Goal: Task Accomplishment & Management: Manage account settings

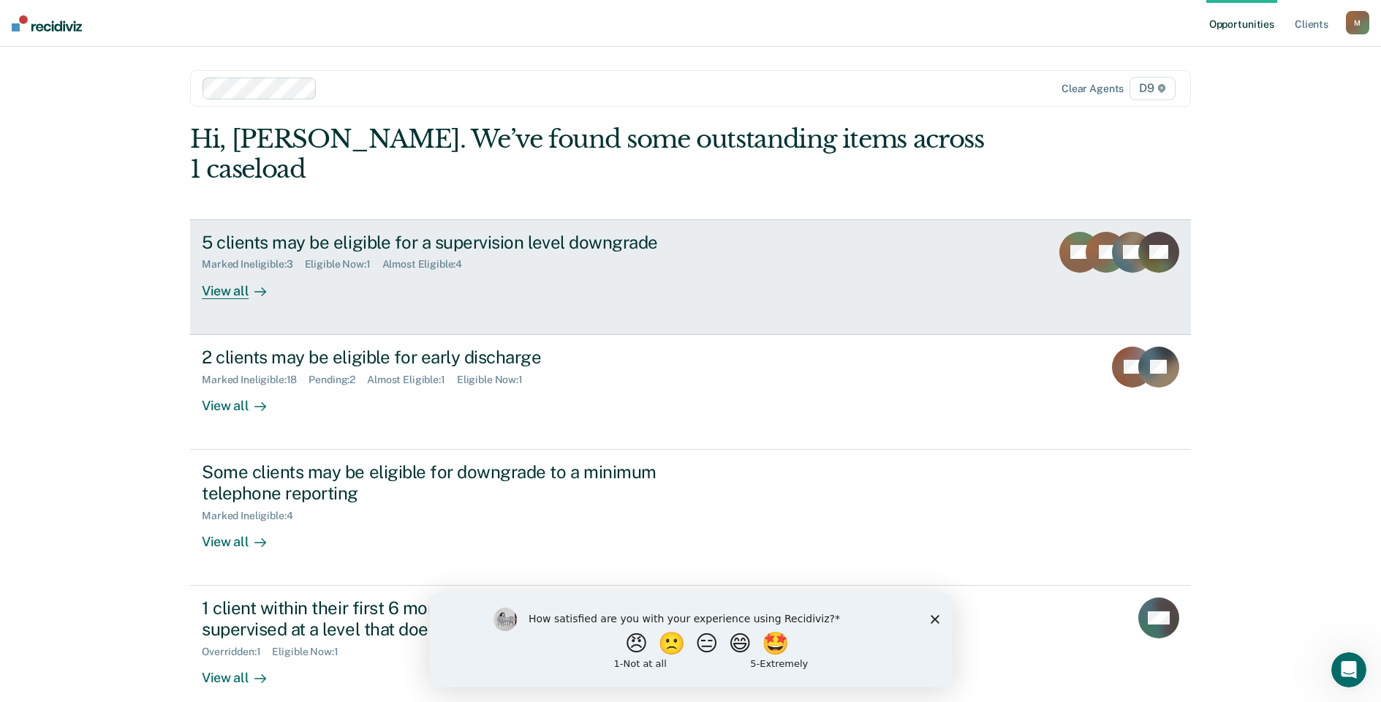
click at [225, 271] on div "View all" at bounding box center [243, 285] width 82 height 29
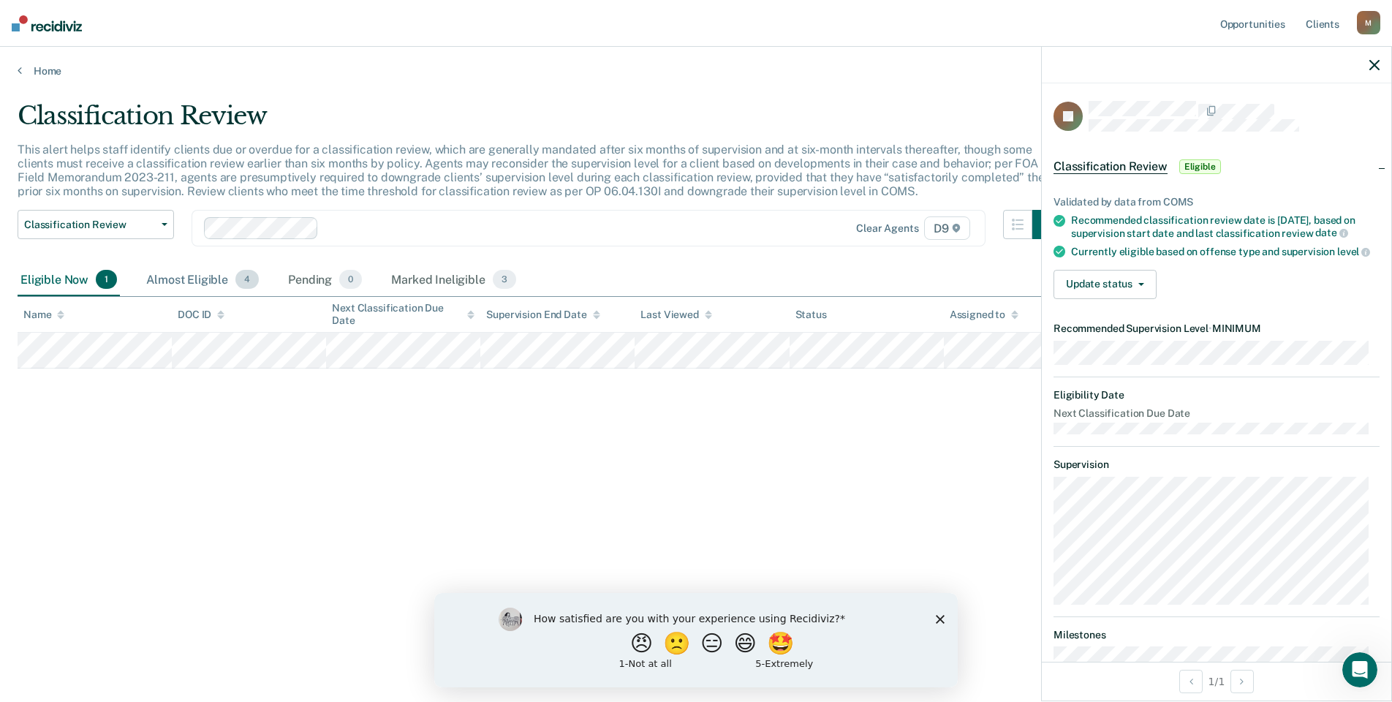
click at [184, 277] on div "Almost Eligible 4" at bounding box center [202, 280] width 118 height 32
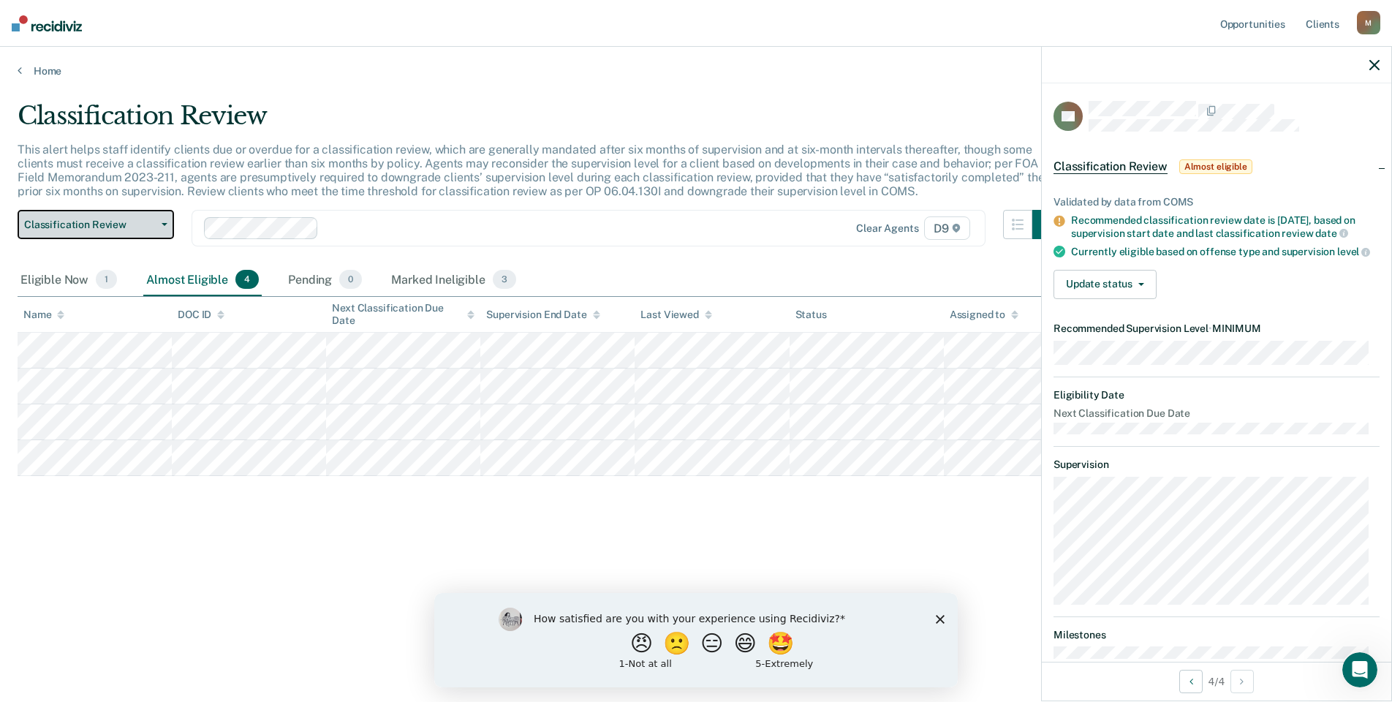
click at [151, 230] on span "Classification Review" at bounding box center [90, 225] width 132 height 12
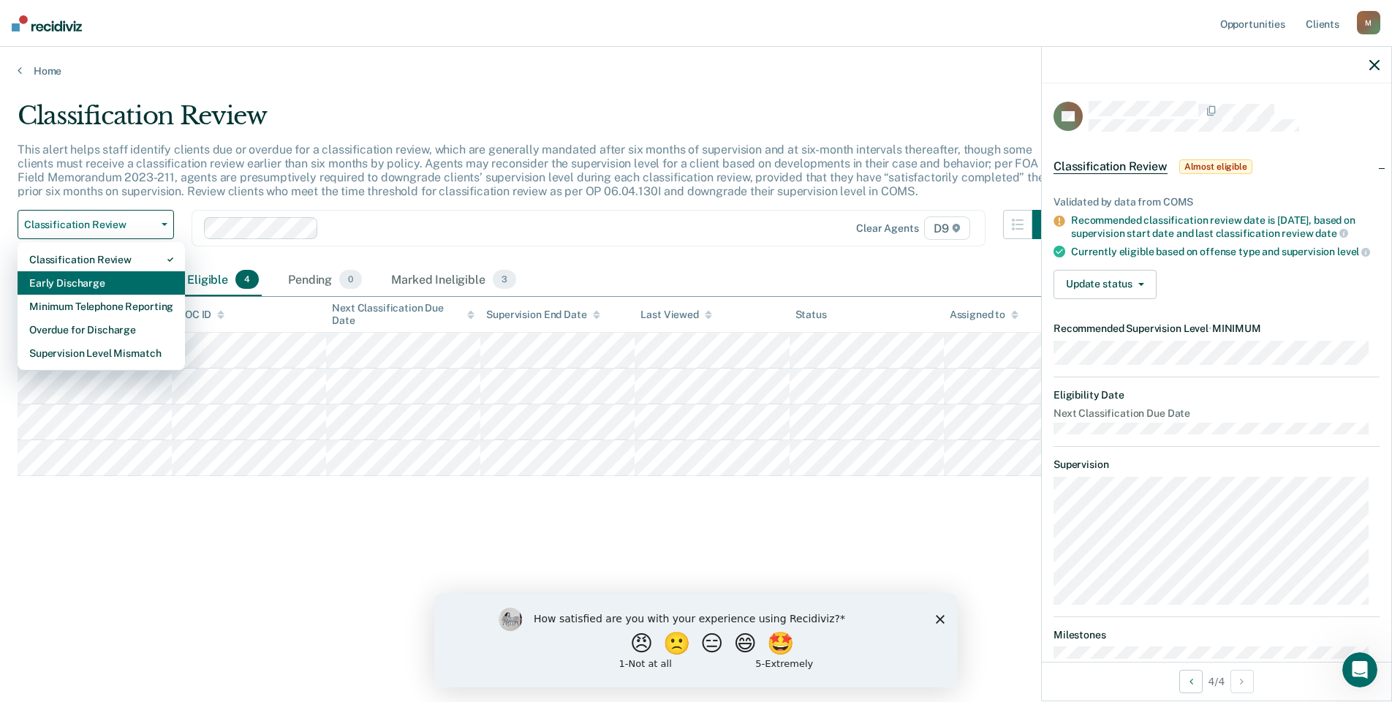
click at [138, 278] on div "Early Discharge" at bounding box center [101, 282] width 144 height 23
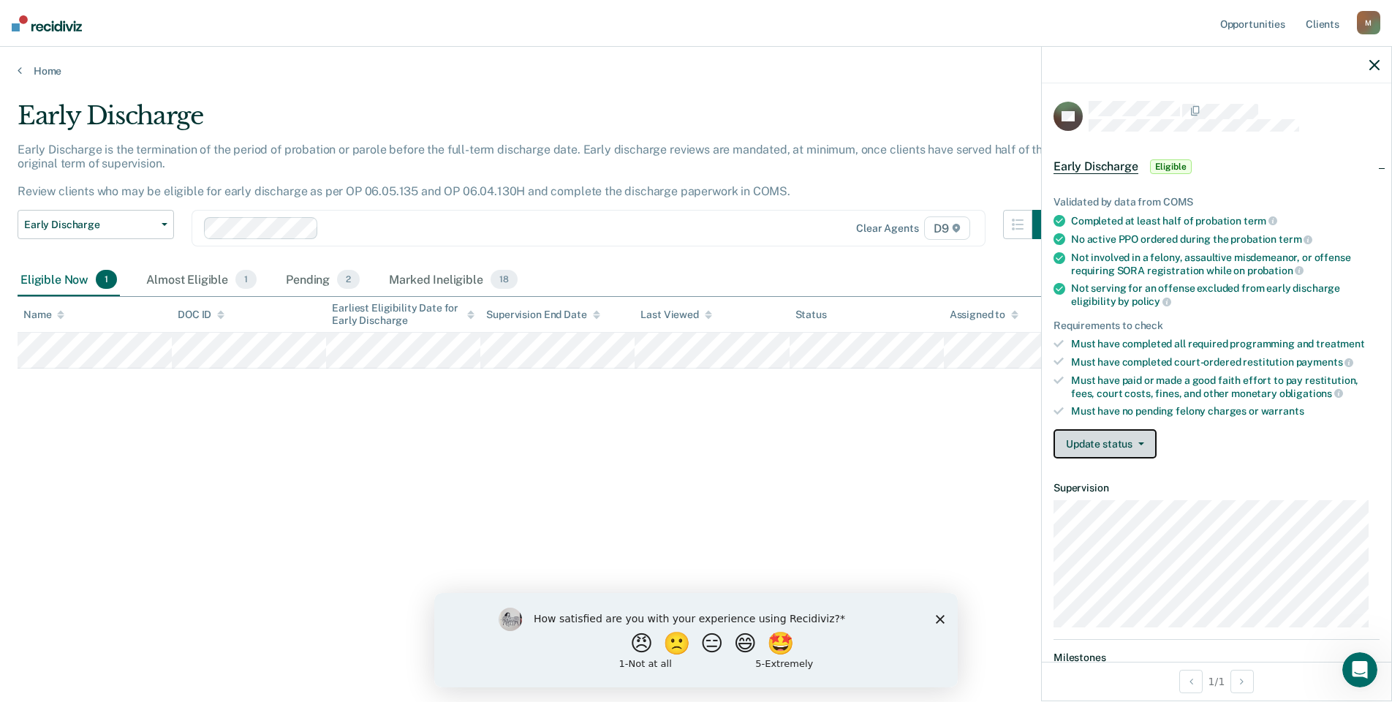
click at [1147, 443] on button "Update status" at bounding box center [1105, 443] width 103 height 29
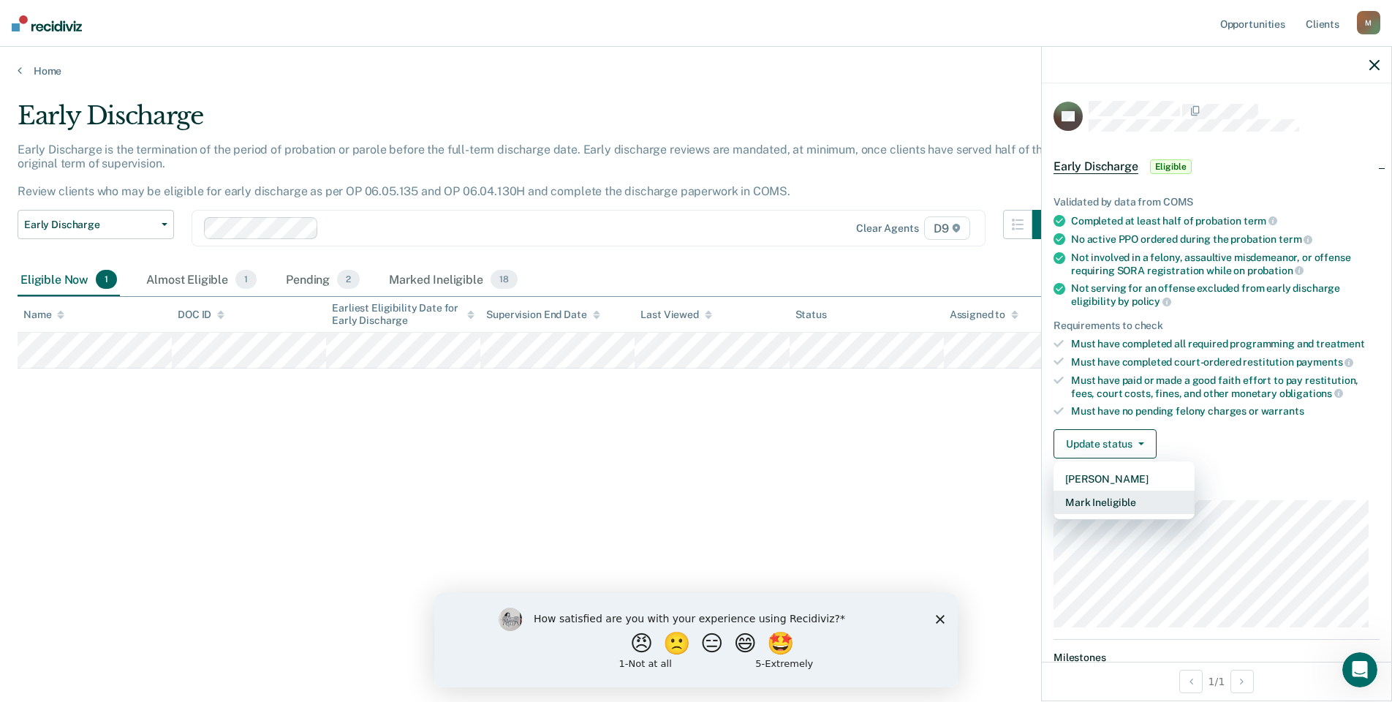
click at [1130, 496] on button "Mark Ineligible" at bounding box center [1124, 502] width 141 height 23
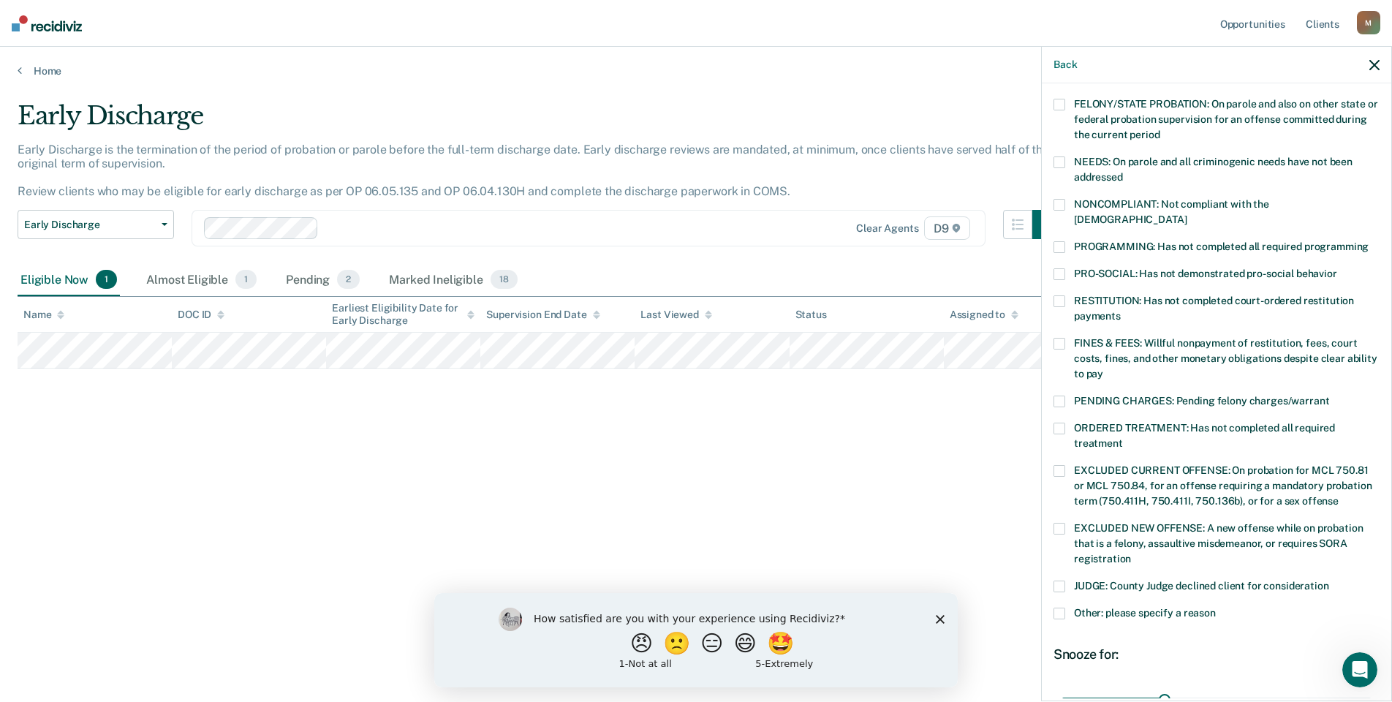
scroll to position [185, 0]
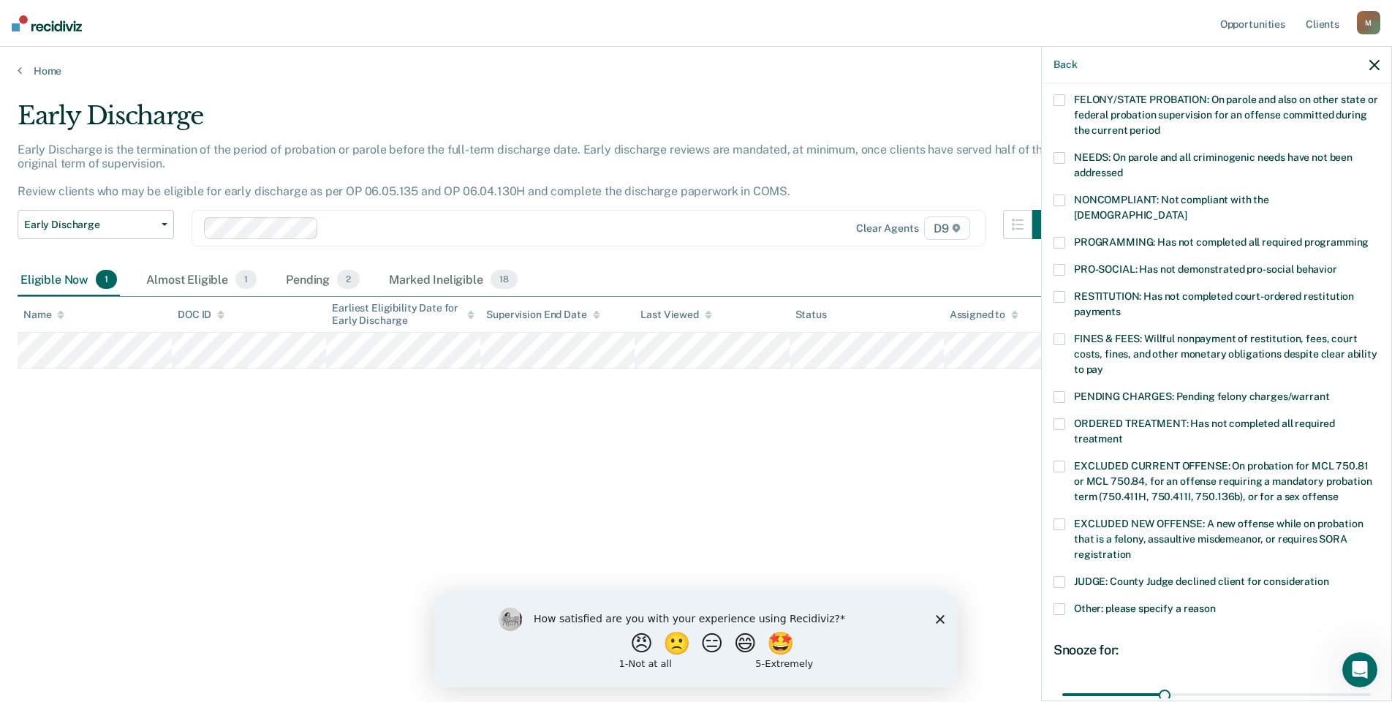
click at [1066, 603] on label "Other: please specify a reason" at bounding box center [1217, 610] width 326 height 15
click at [1216, 603] on input "Other: please specify a reason" at bounding box center [1216, 603] width 0 height 0
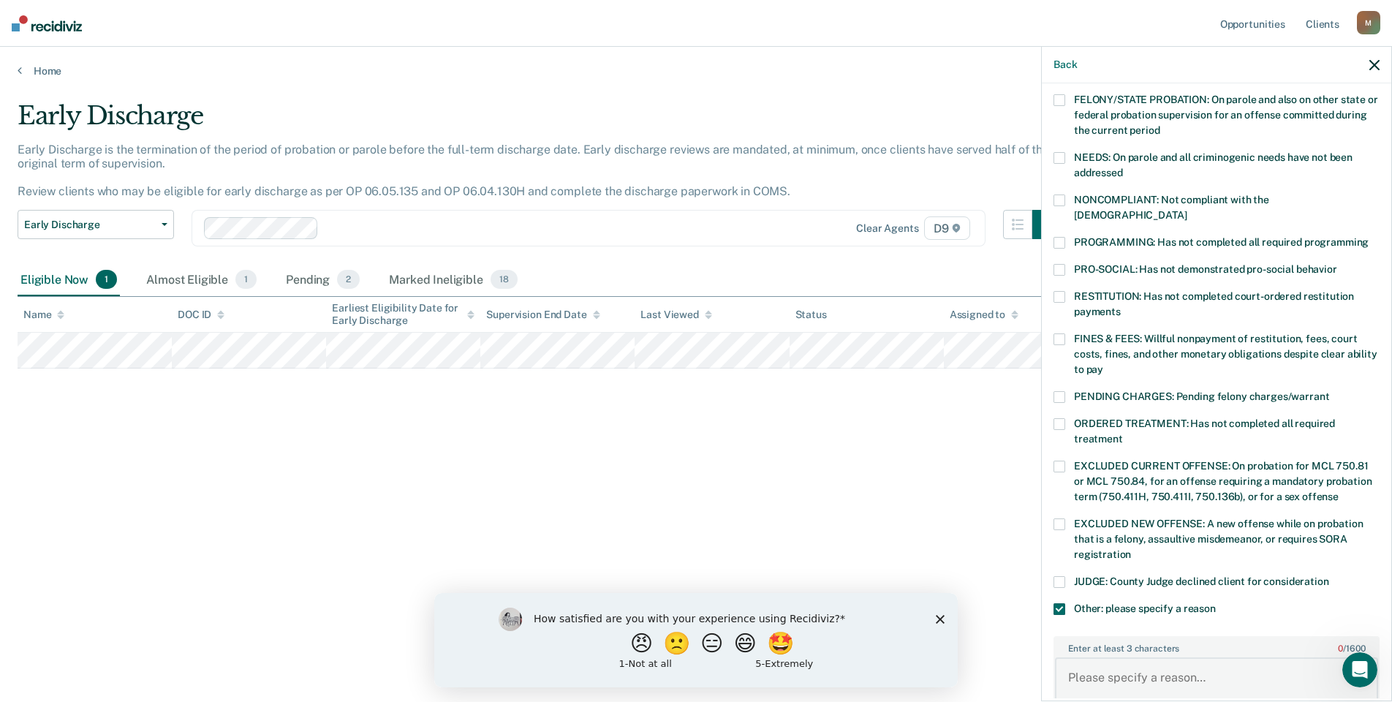
click at [1119, 658] on textarea "Enter at least 3 characters 0 / 1600" at bounding box center [1216, 684] width 323 height 54
type textarea "Offender has had 2 recent violations, and was just released from jail."
click at [1333, 518] on span "EXCLUDED NEW OFFENSE: A new offense while on probation that is a felony, assaul…" at bounding box center [1218, 539] width 289 height 42
click at [1131, 549] on input "EXCLUDED NEW OFFENSE: A new offense while on probation that is a felony, assaul…" at bounding box center [1131, 549] width 0 height 0
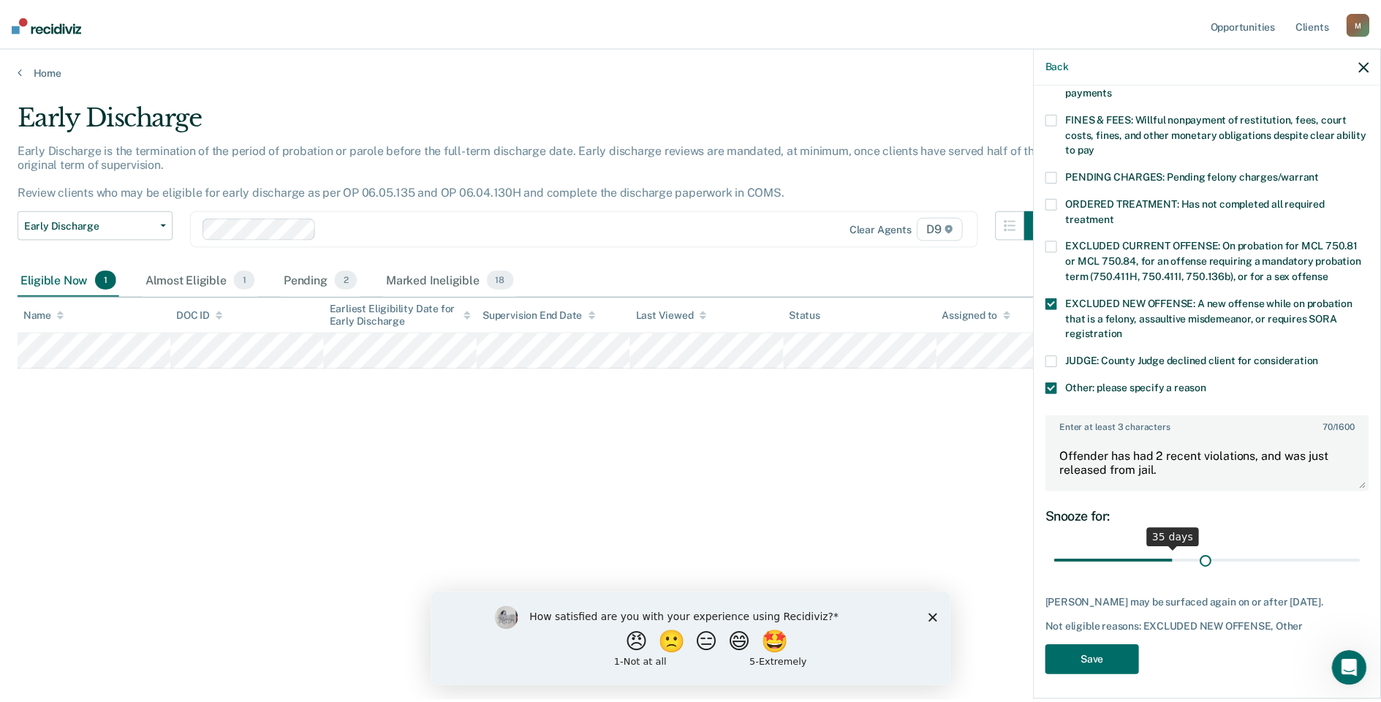
scroll to position [406, 0]
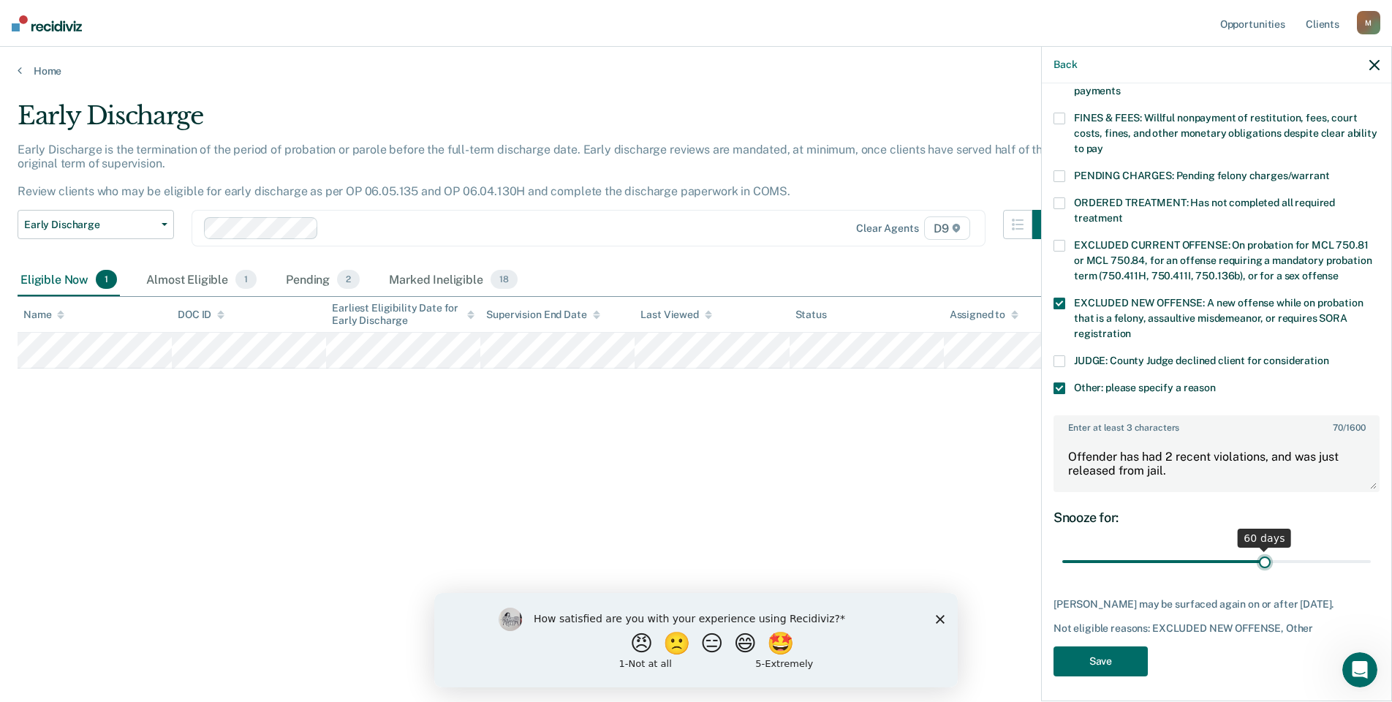
drag, startPoint x: 1159, startPoint y: 547, endPoint x: 1259, endPoint y: 550, distance: 99.5
type input "60"
click at [1259, 550] on input "range" at bounding box center [1217, 562] width 309 height 26
click at [1110, 660] on button "Save" at bounding box center [1101, 661] width 94 height 30
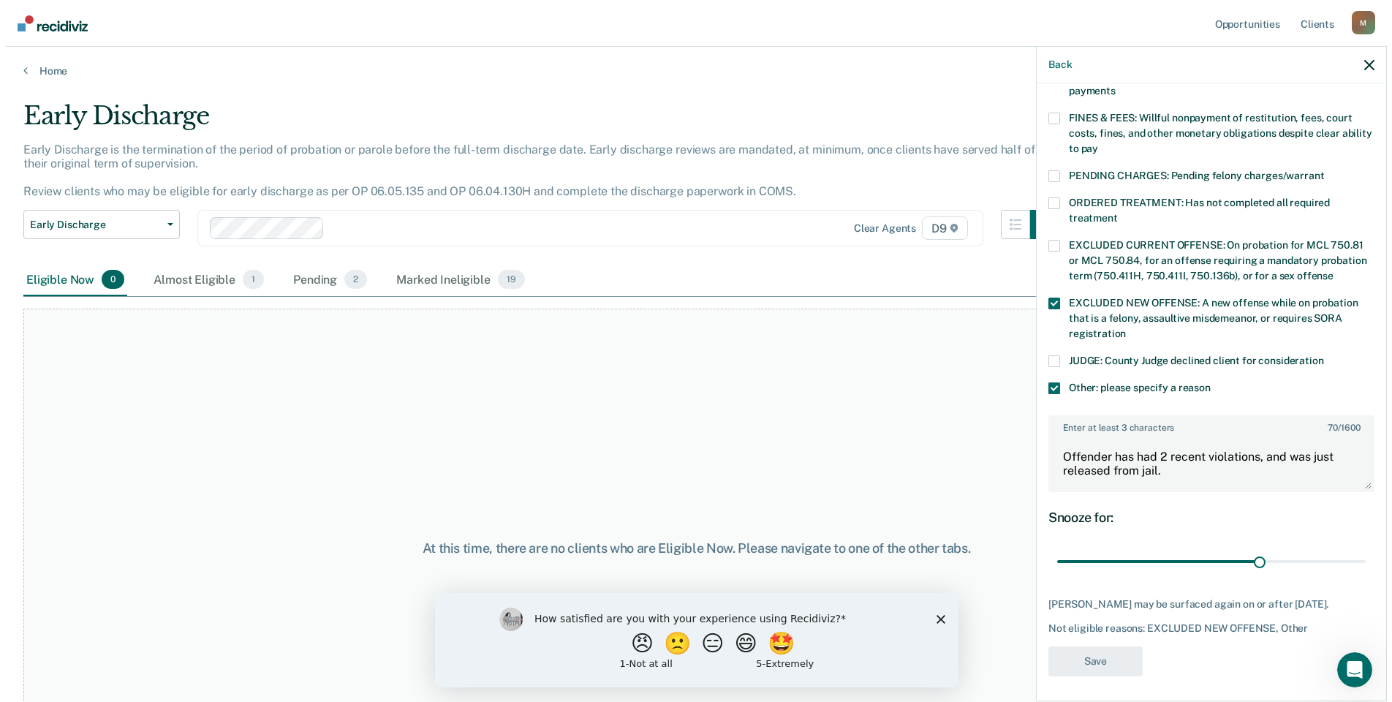
scroll to position [263, 0]
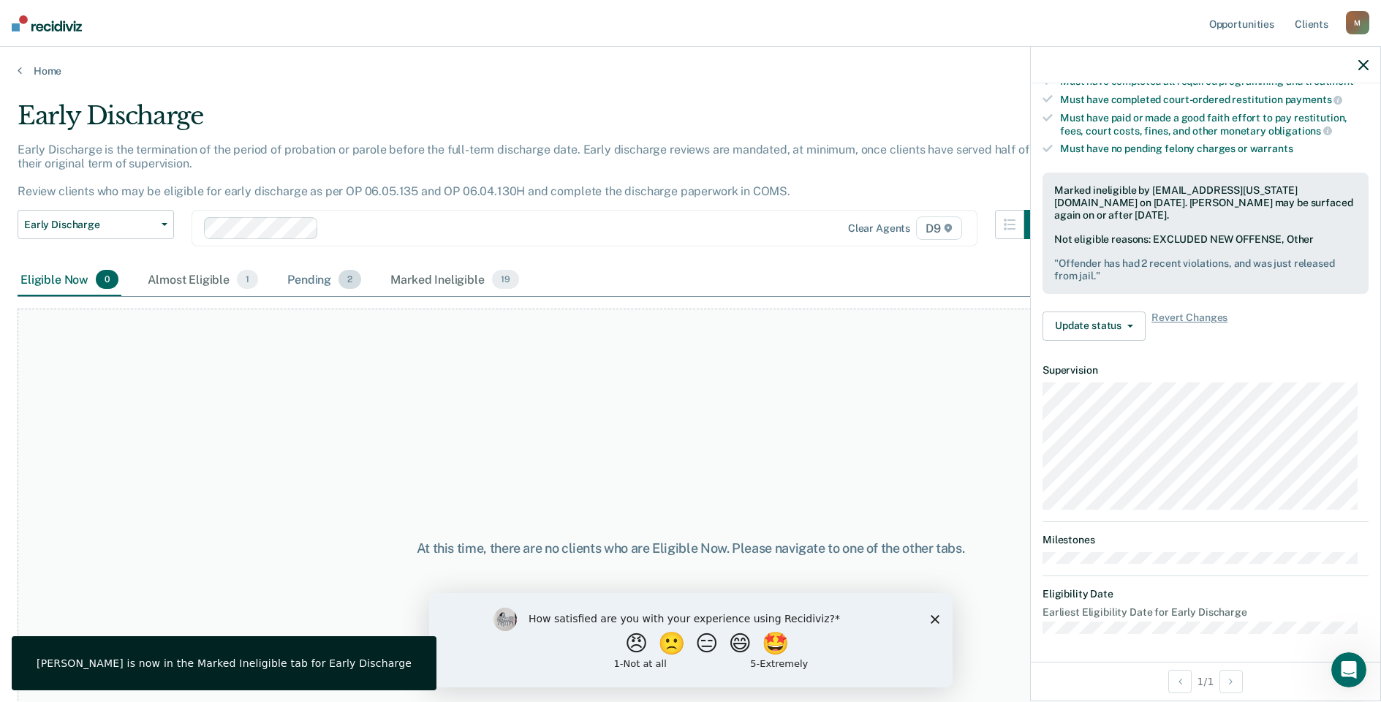
click at [313, 274] on div "Pending 2" at bounding box center [324, 280] width 80 height 32
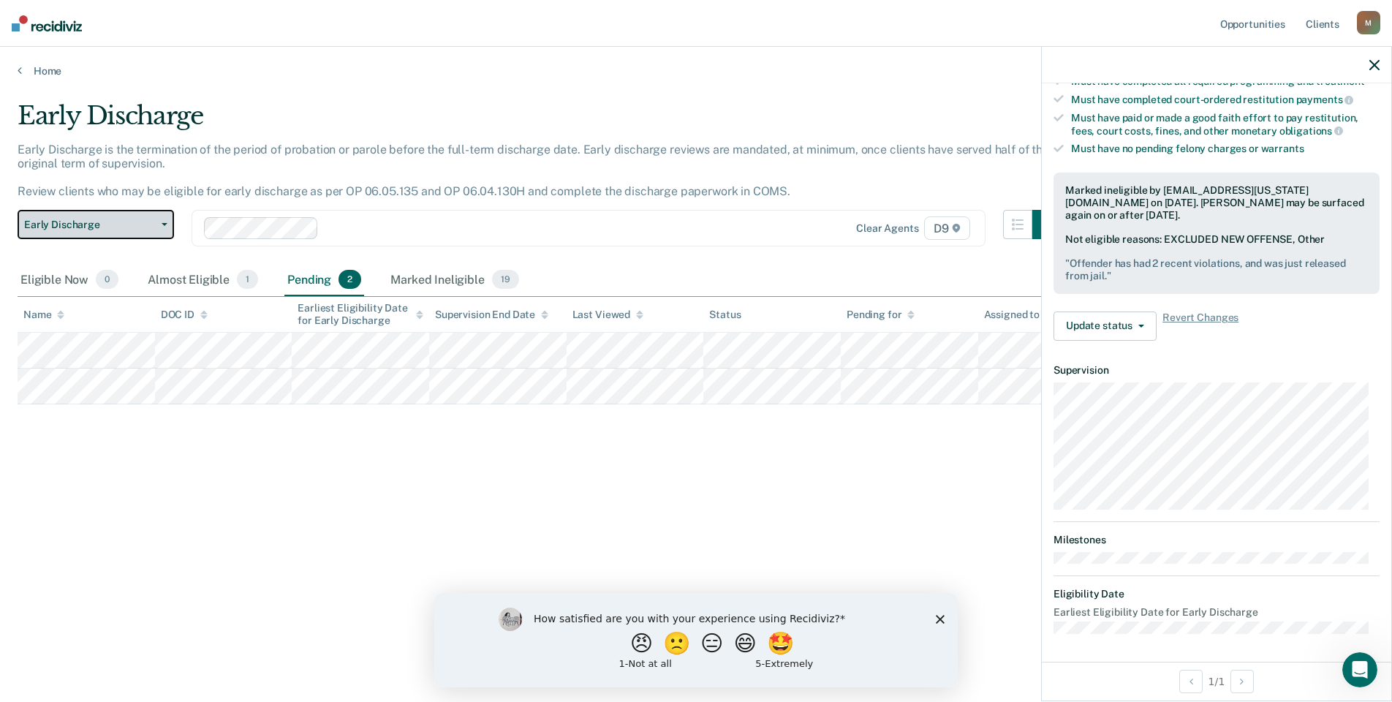
click at [148, 219] on span "Early Discharge" at bounding box center [90, 225] width 132 height 12
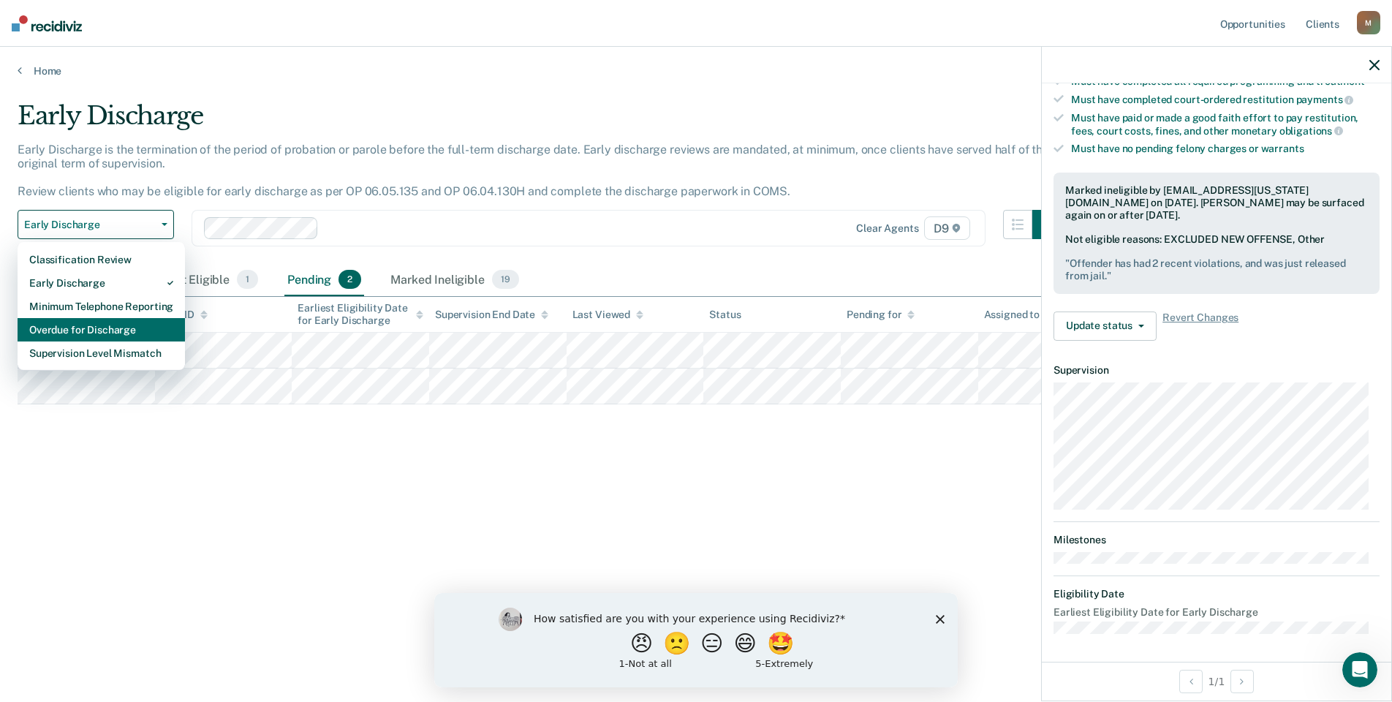
click at [116, 325] on div "Overdue for Discharge" at bounding box center [101, 329] width 144 height 23
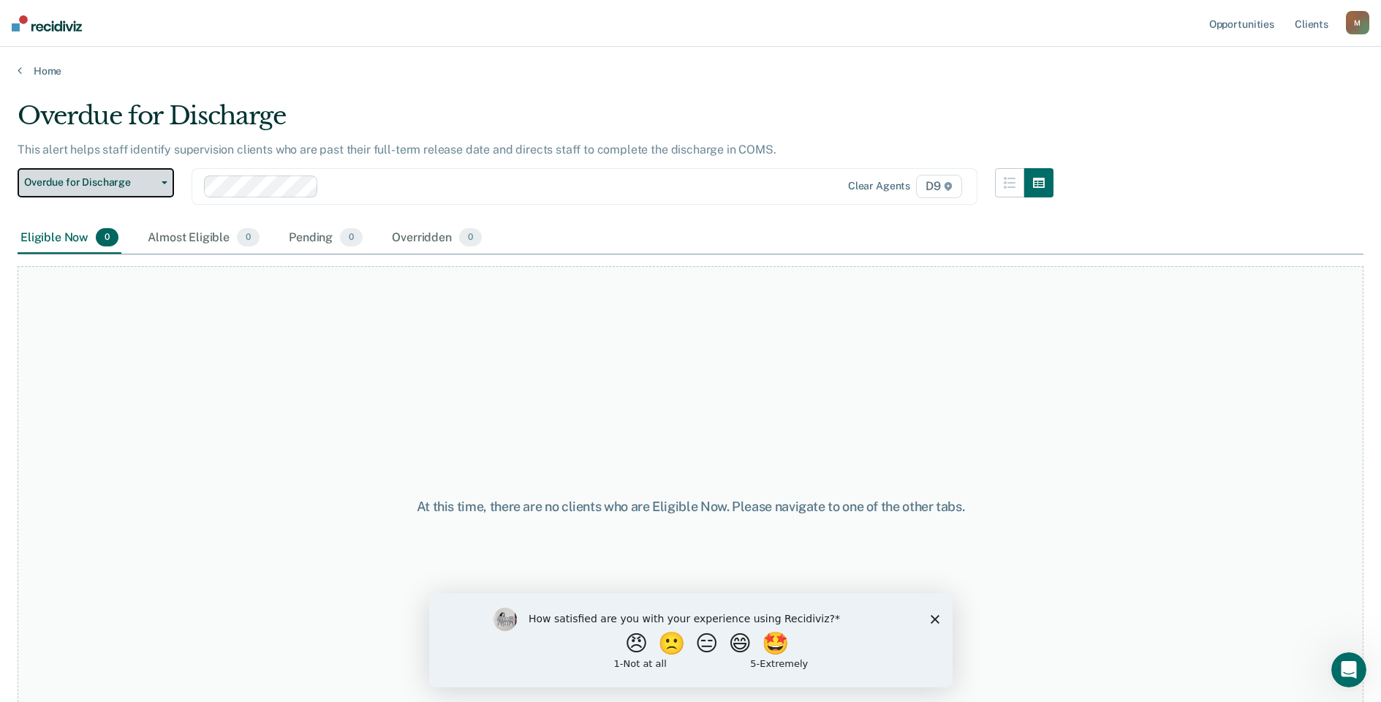
click at [124, 182] on span "Overdue for Discharge" at bounding box center [90, 182] width 132 height 12
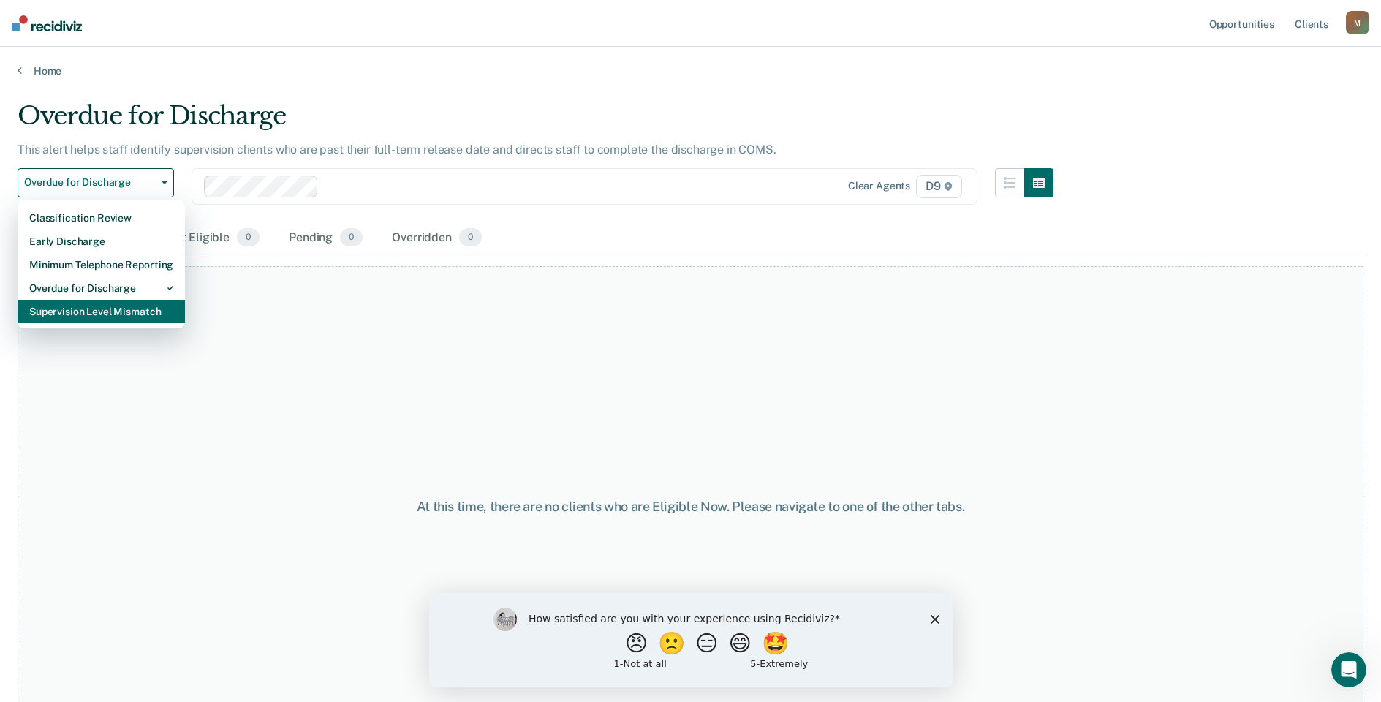
click at [143, 305] on div "Supervision Level Mismatch" at bounding box center [101, 311] width 144 height 23
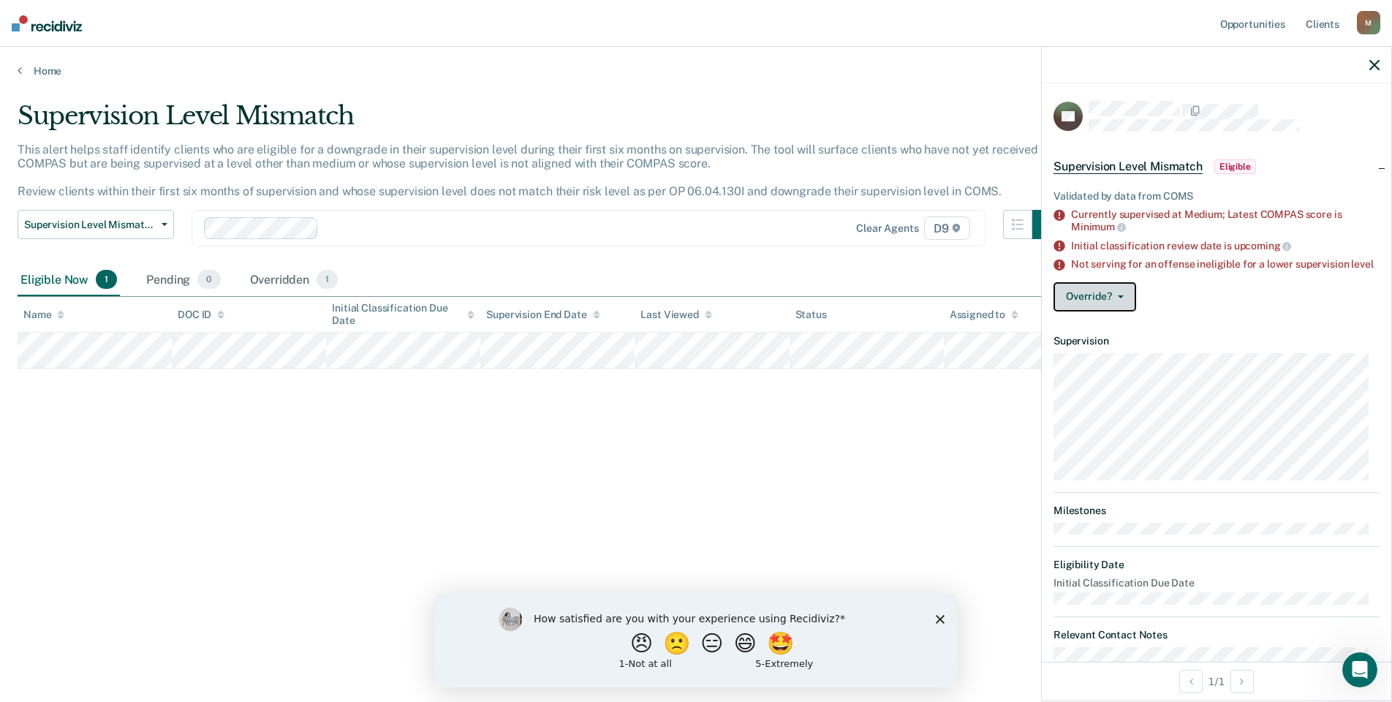
click at [1120, 298] on icon "button" at bounding box center [1121, 296] width 6 height 3
click at [1118, 364] on button "[PERSON_NAME]" at bounding box center [1124, 355] width 141 height 23
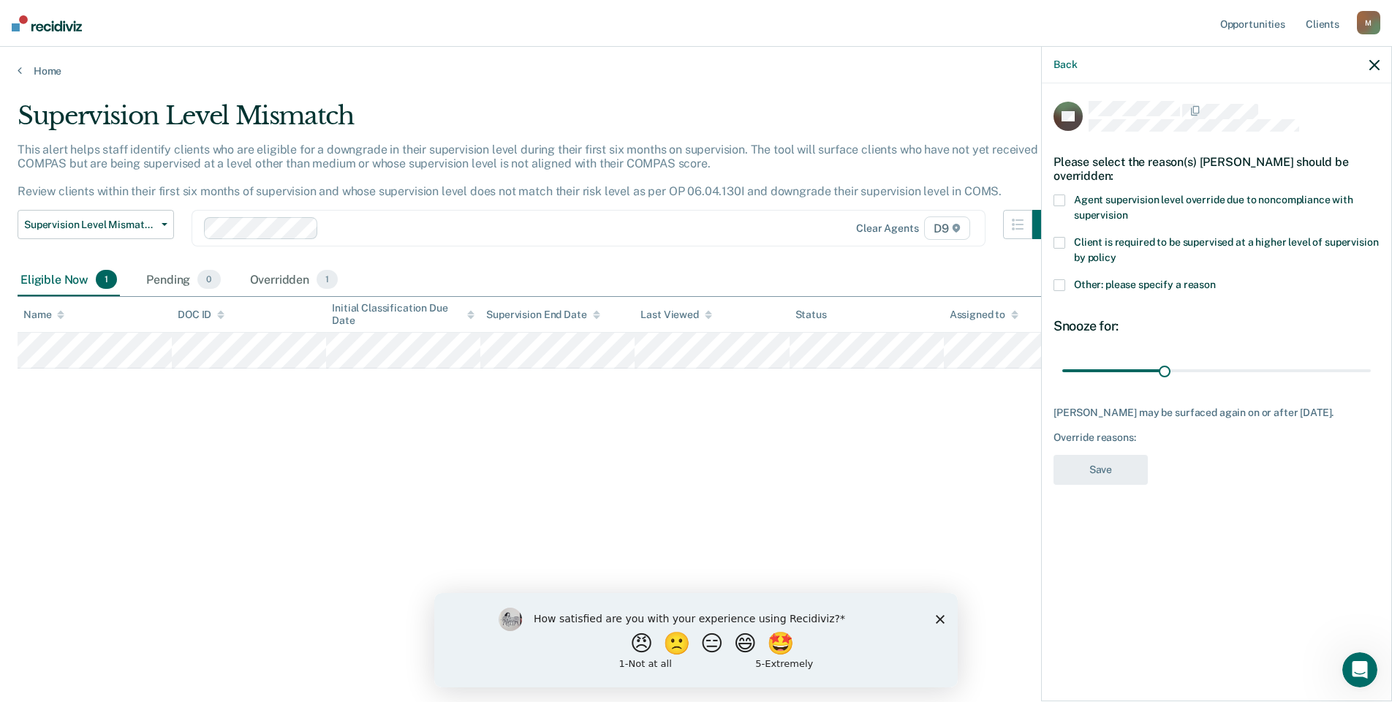
click at [1064, 205] on label "Agent supervision level override due to noncompliance with supervision" at bounding box center [1217, 210] width 326 height 31
click at [1128, 210] on input "Agent supervision level override due to noncompliance with supervision" at bounding box center [1128, 210] width 0 height 0
drag, startPoint x: 1169, startPoint y: 369, endPoint x: 1267, endPoint y: 375, distance: 98.2
type input "60"
click at [1267, 375] on input "range" at bounding box center [1217, 371] width 309 height 26
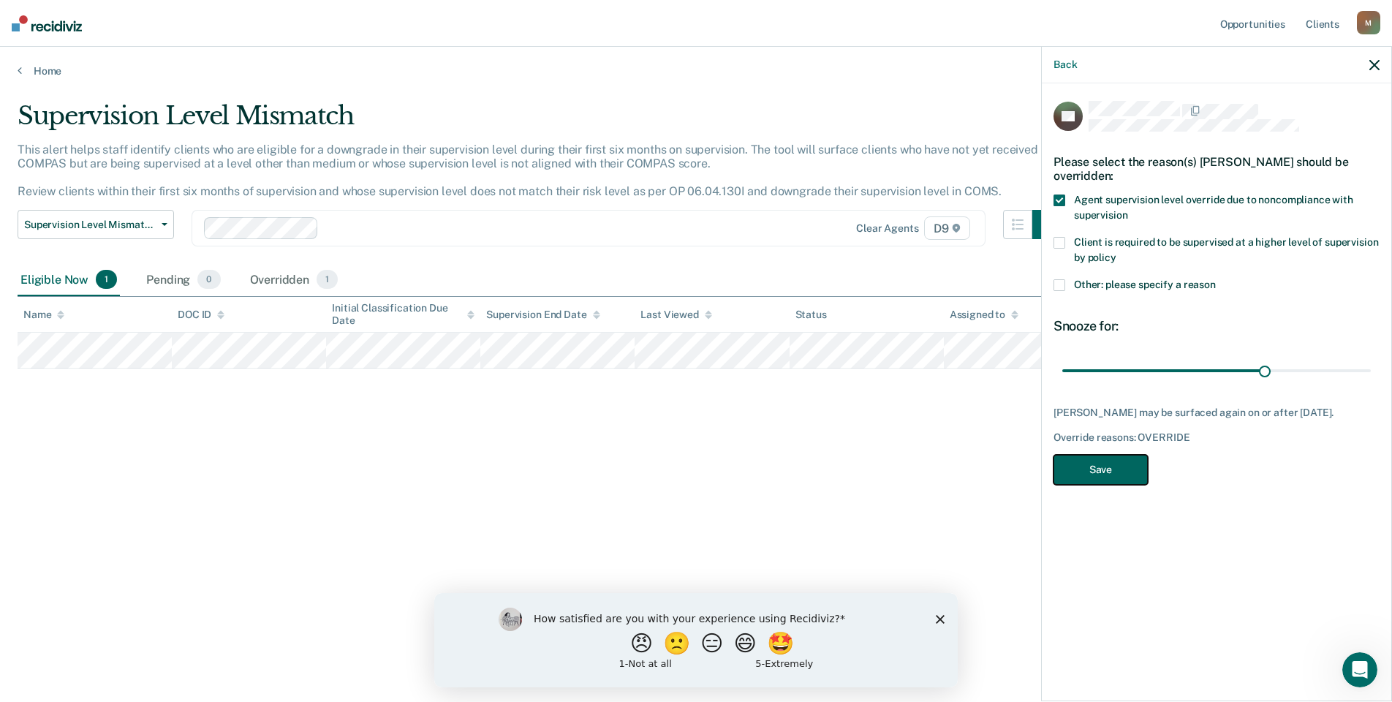
click at [1134, 460] on button "Save" at bounding box center [1101, 470] width 94 height 30
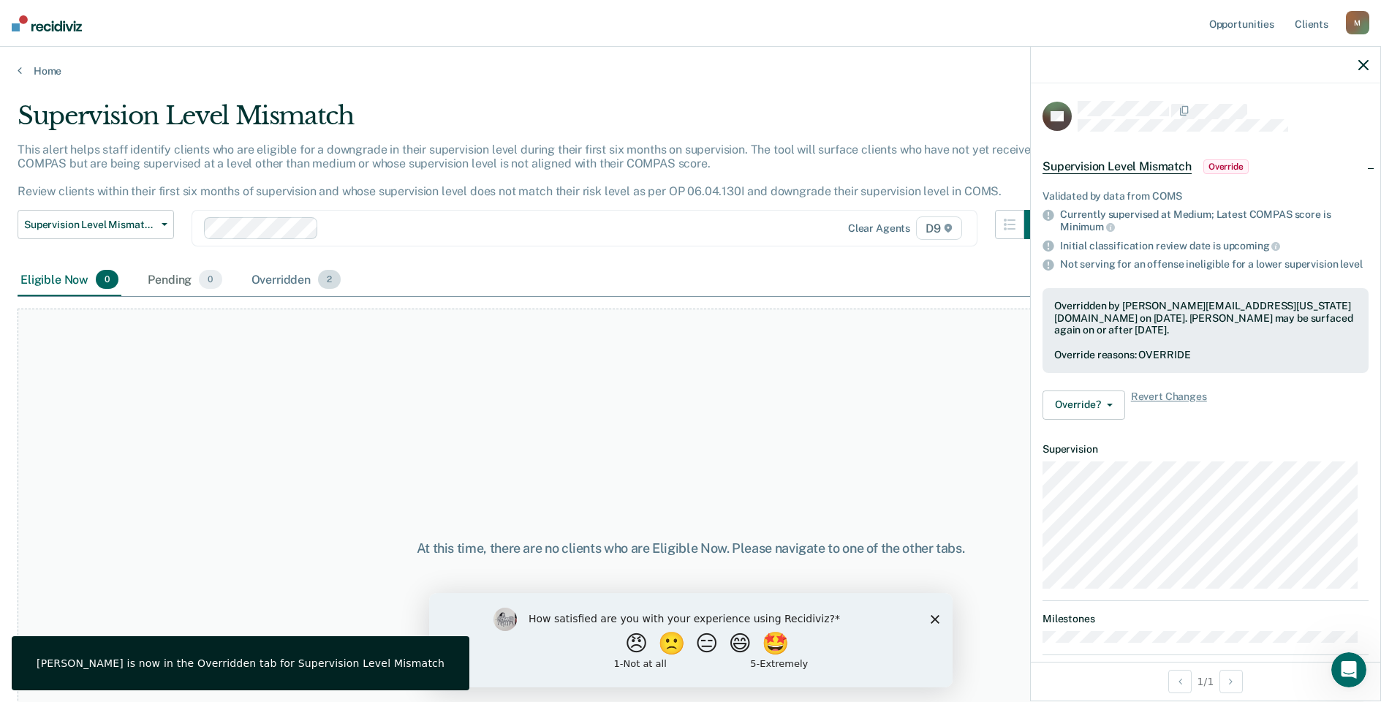
click at [276, 287] on div "Overridden 2" at bounding box center [297, 280] width 96 height 32
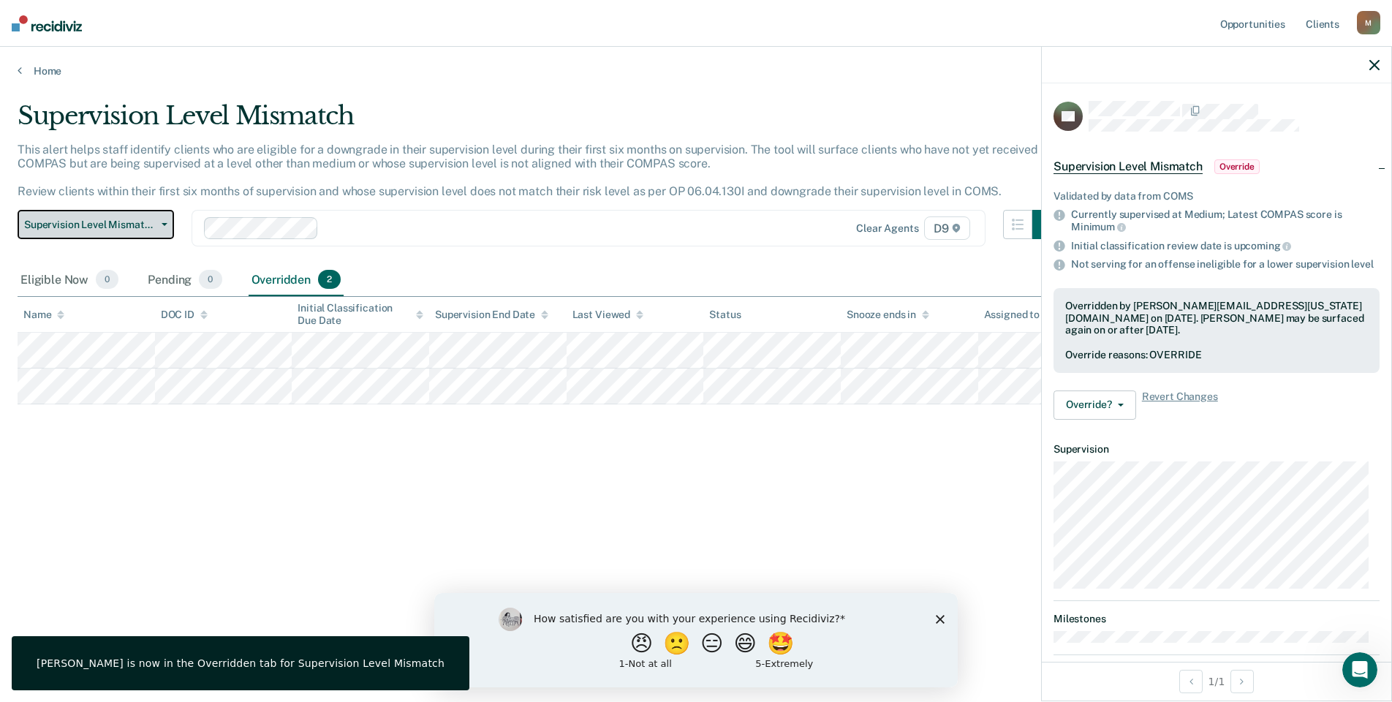
click at [151, 226] on span "Supervision Level Mismatch" at bounding box center [90, 225] width 132 height 12
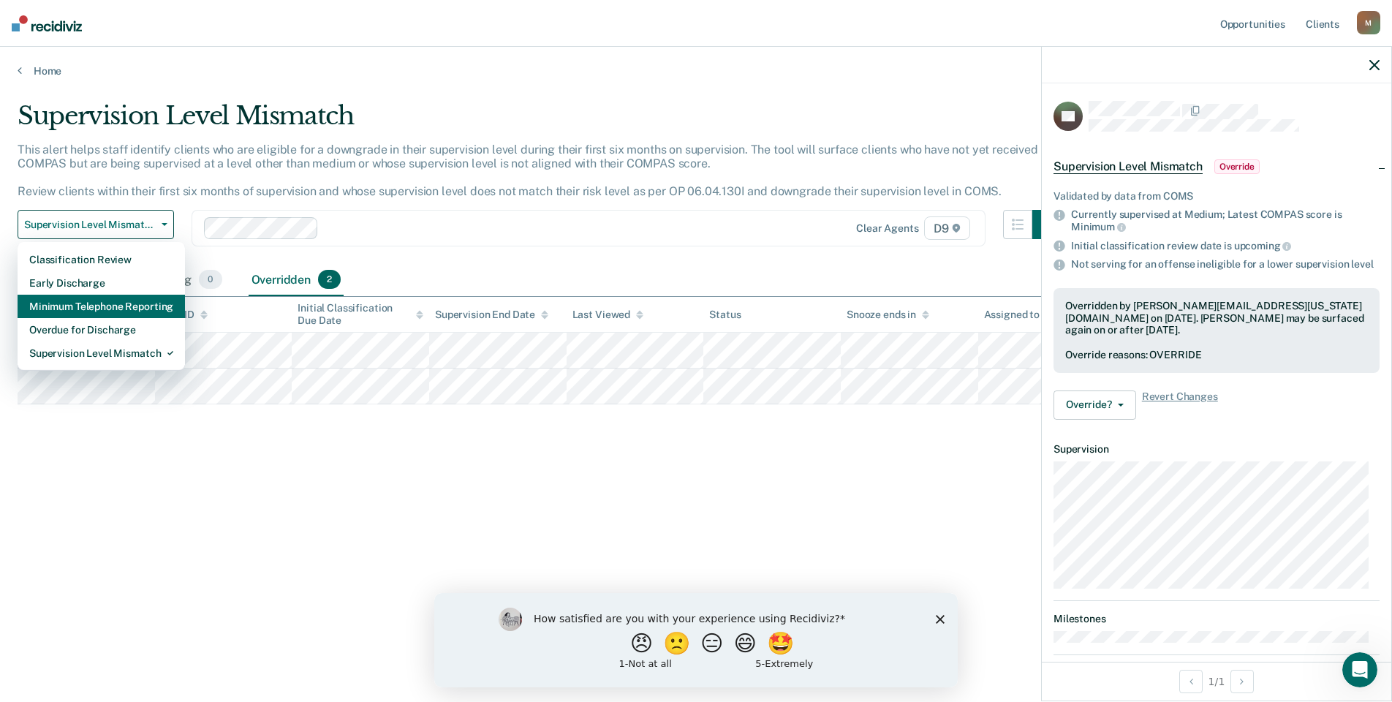
click at [116, 301] on div "Minimum Telephone Reporting" at bounding box center [101, 306] width 144 height 23
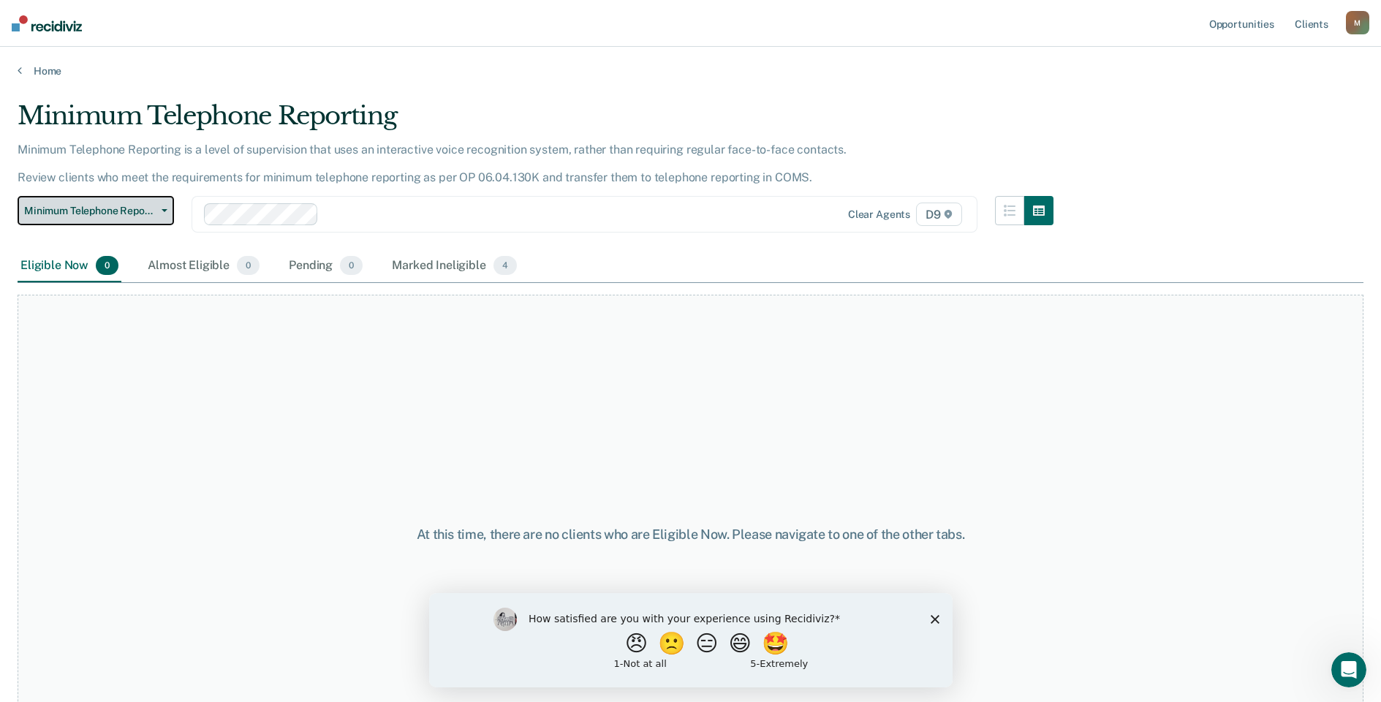
click at [119, 213] on span "Minimum Telephone Reporting" at bounding box center [90, 211] width 132 height 12
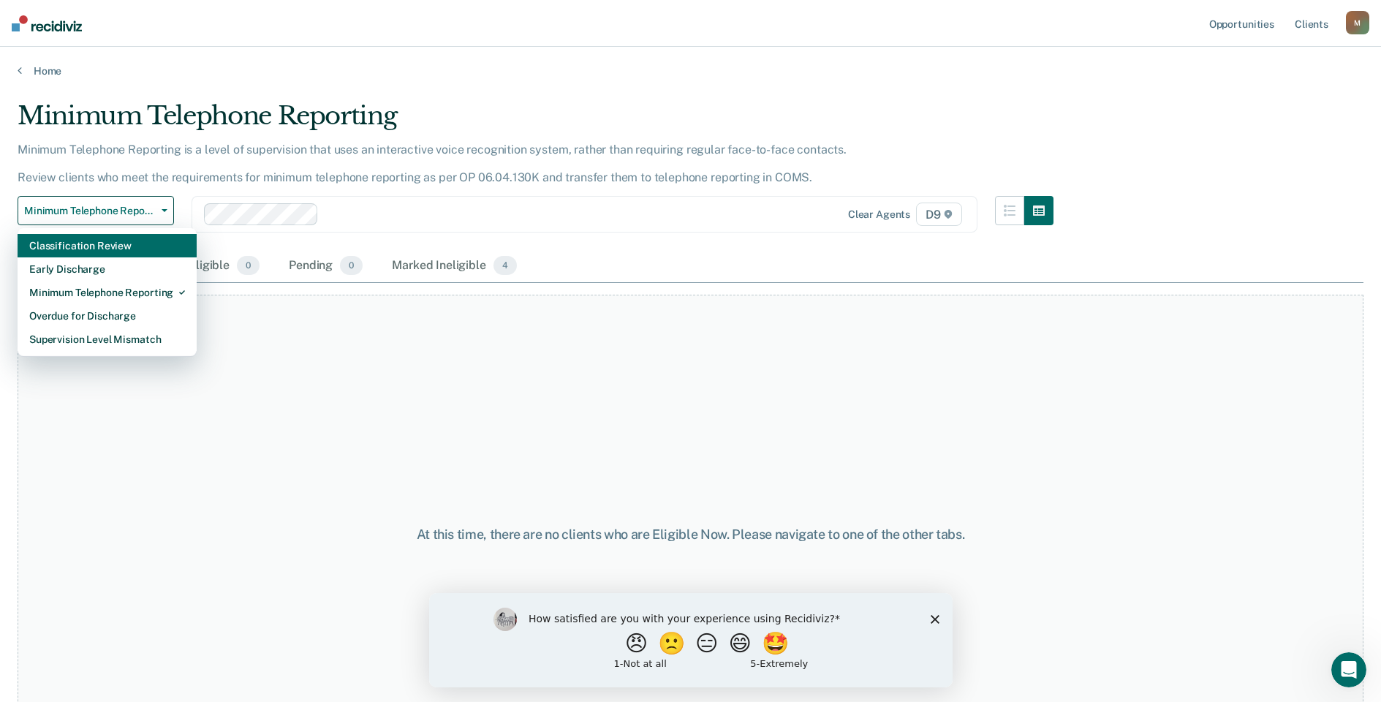
click at [115, 244] on div "Classification Review" at bounding box center [107, 245] width 156 height 23
